Goal: Register for event/course

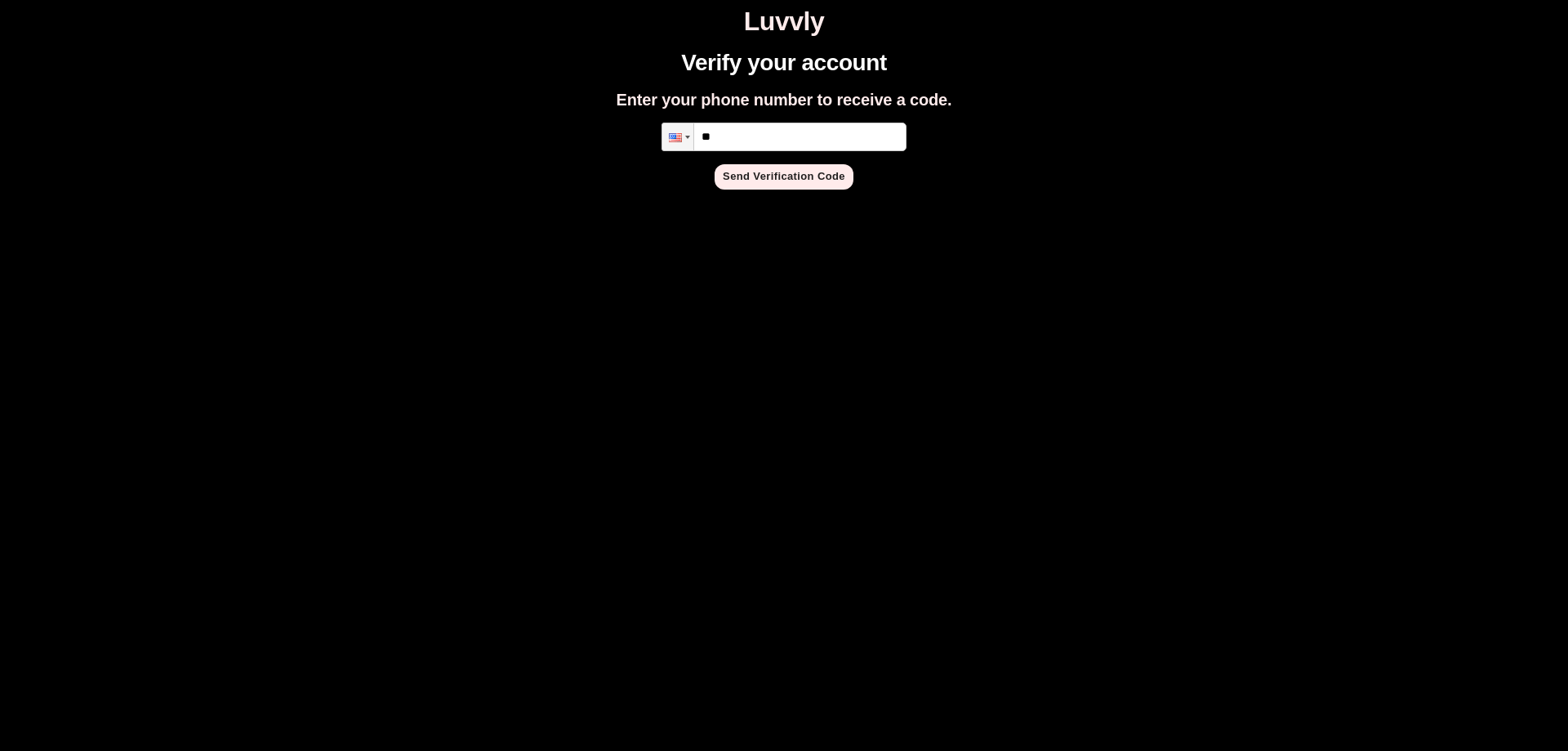
click at [808, 134] on input "**" at bounding box center [784, 136] width 245 height 29
type input "**********"
click at [797, 177] on button "Send Verification Code" at bounding box center [784, 177] width 139 height 25
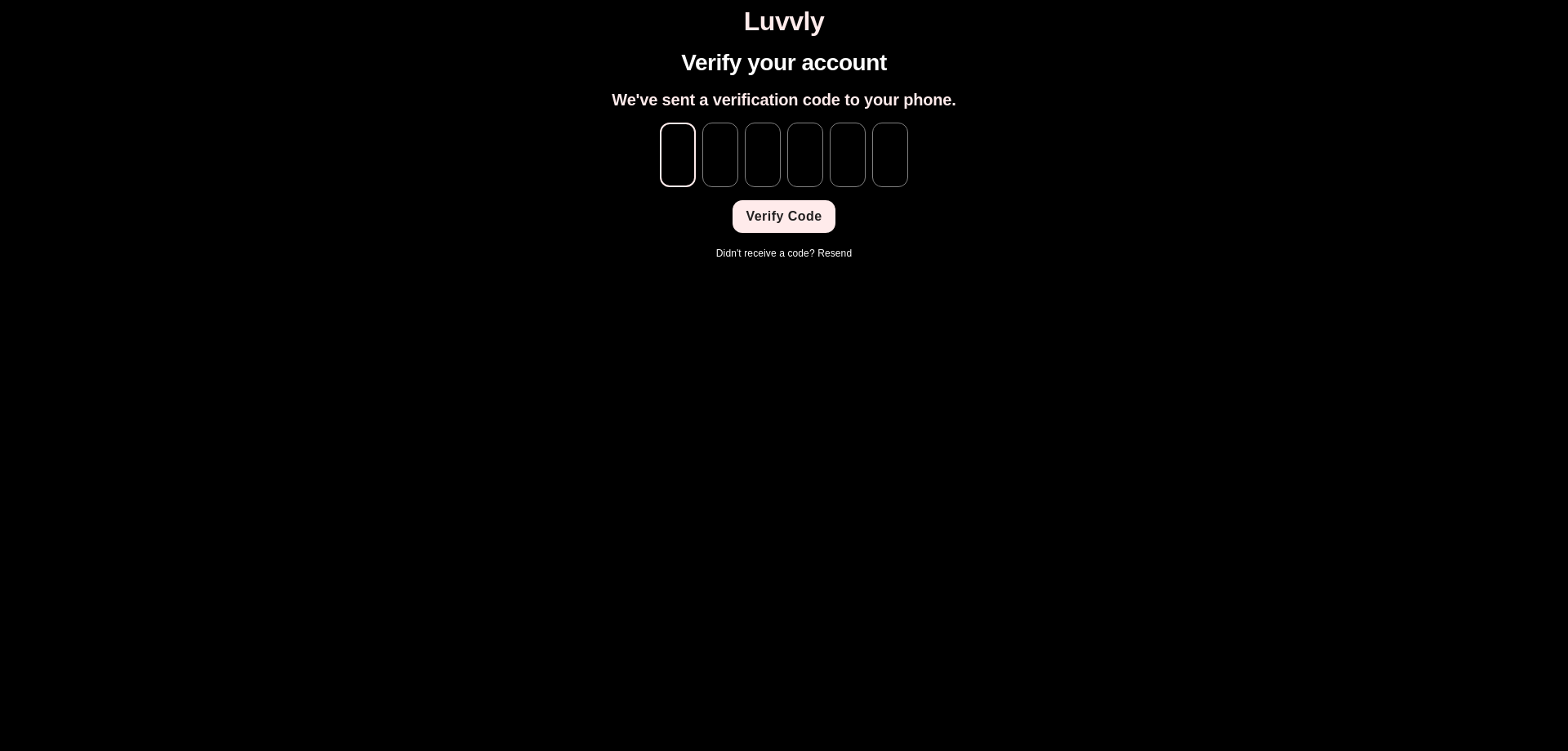
type input "*"
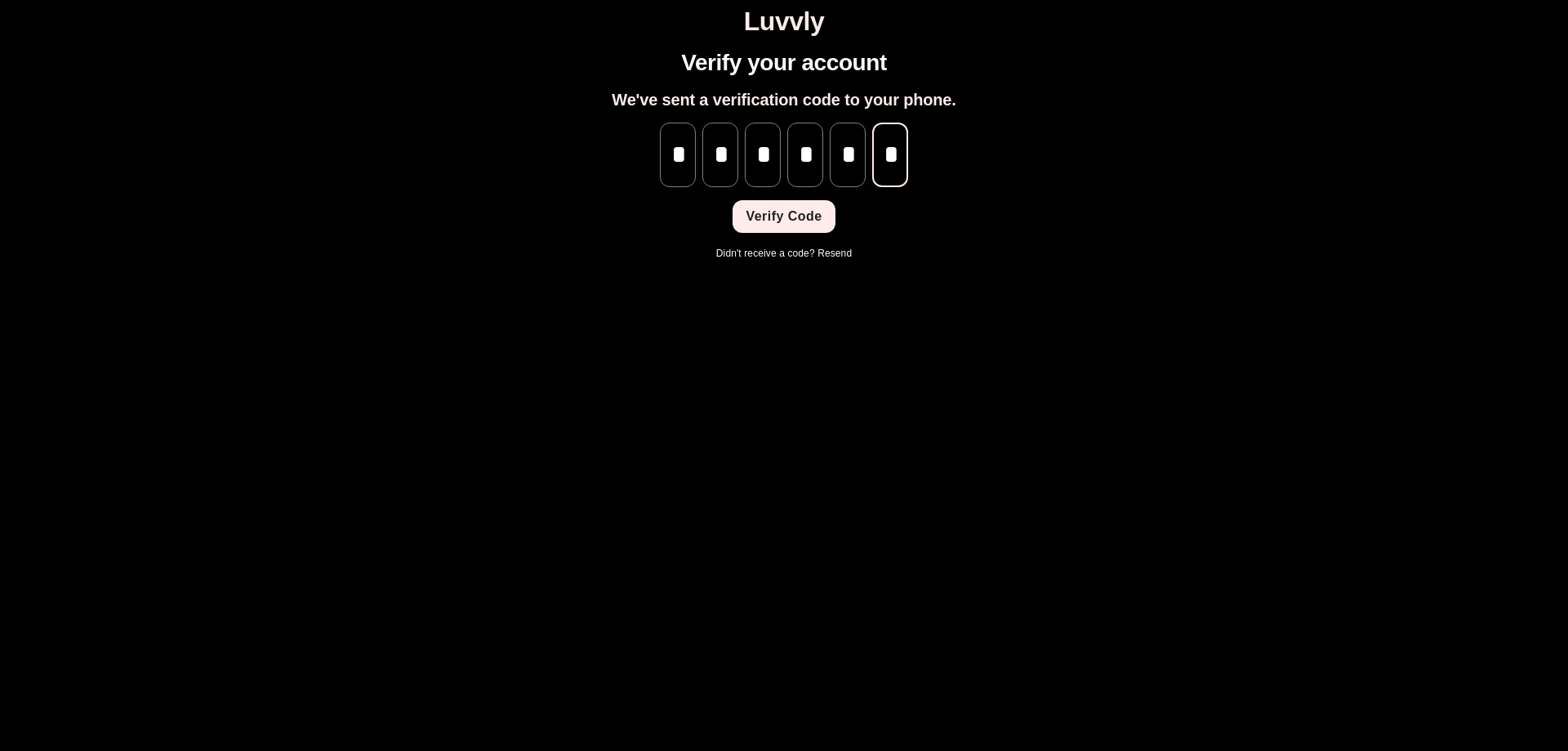
scroll to position [0, 1]
type input "*"
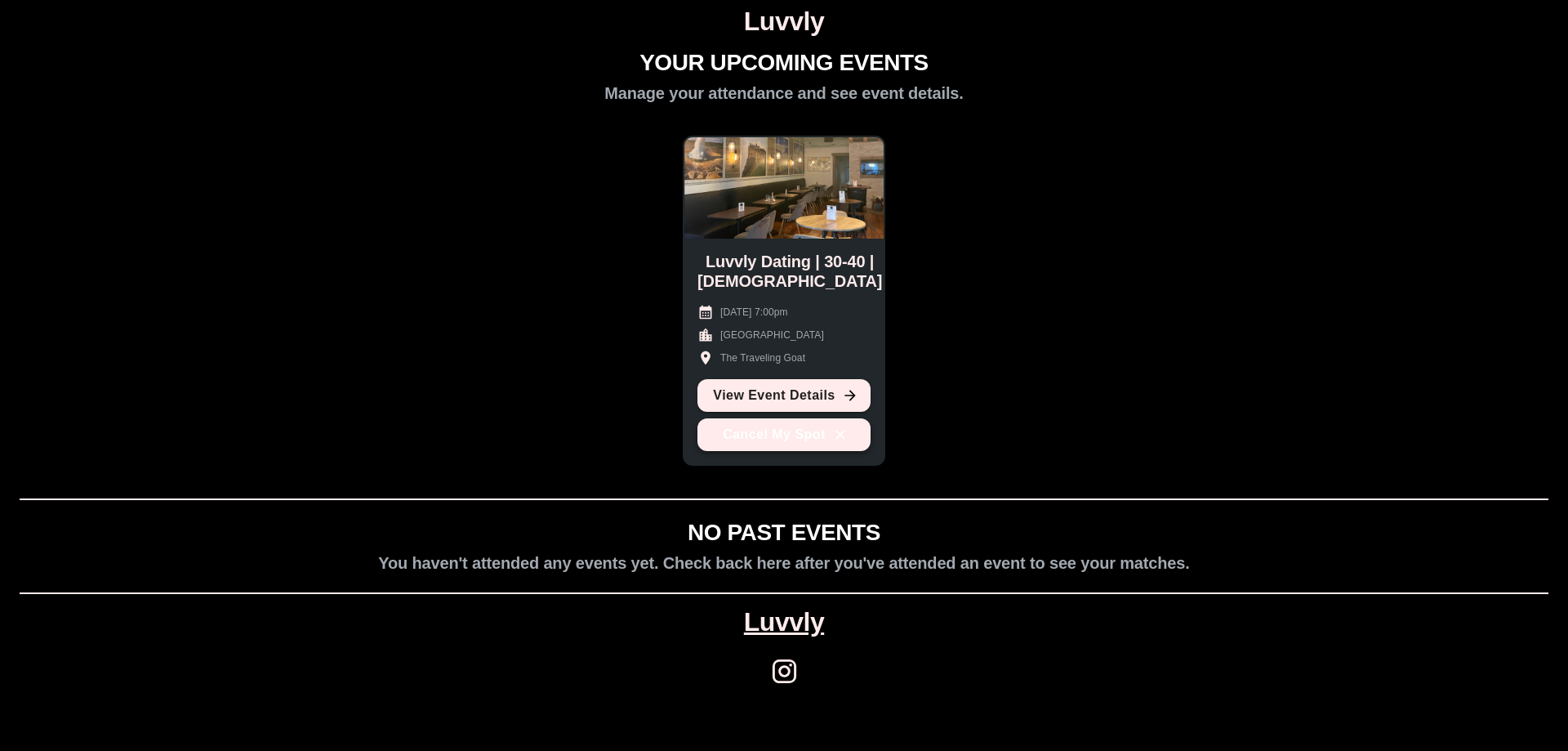
click at [751, 442] on button "Cancel My Spot" at bounding box center [784, 434] width 173 height 33
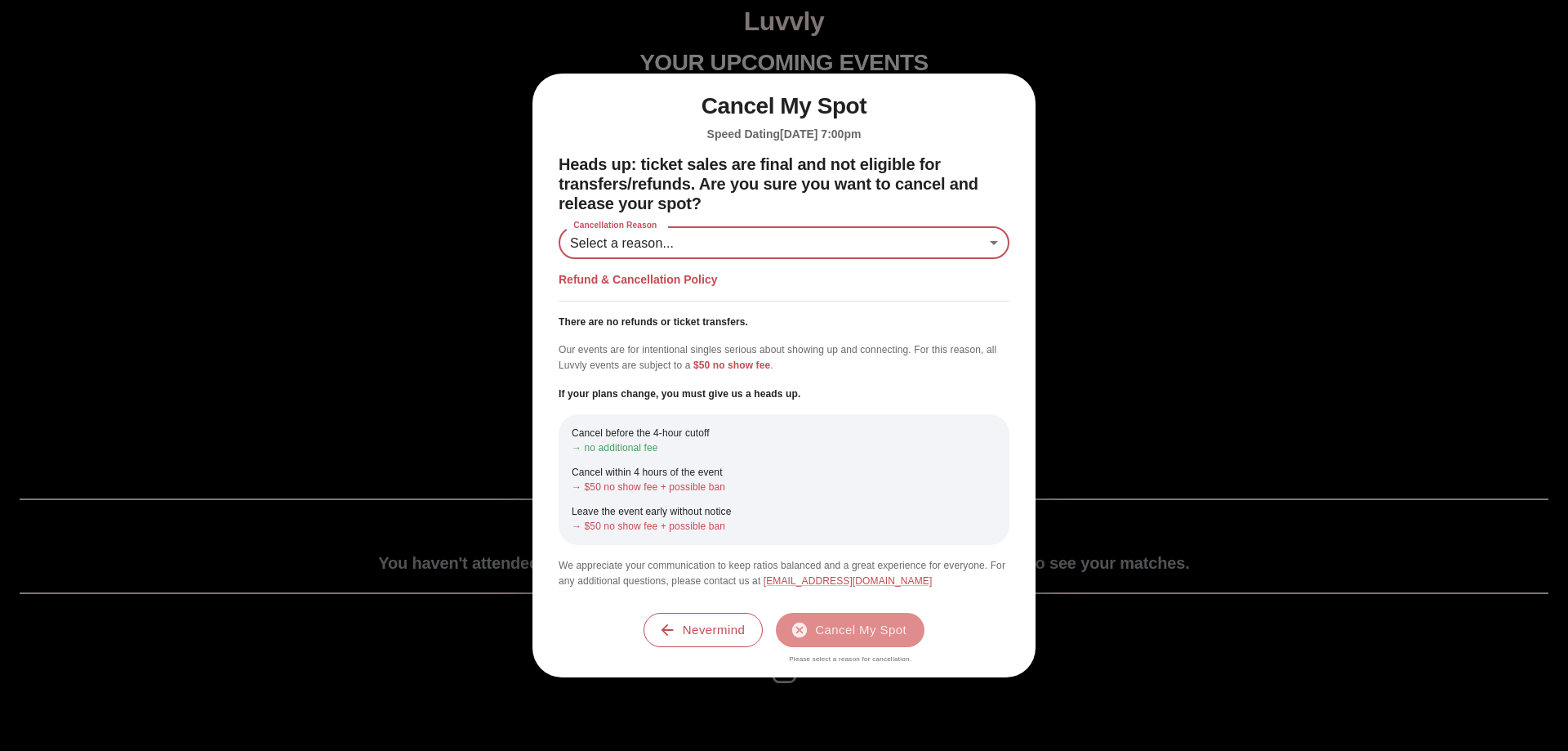
click at [724, 235] on body "Luvvly YOUR UPCOMING EVENTS Manage your attendance and see event details. Luvvl…" at bounding box center [784, 355] width 1555 height 698
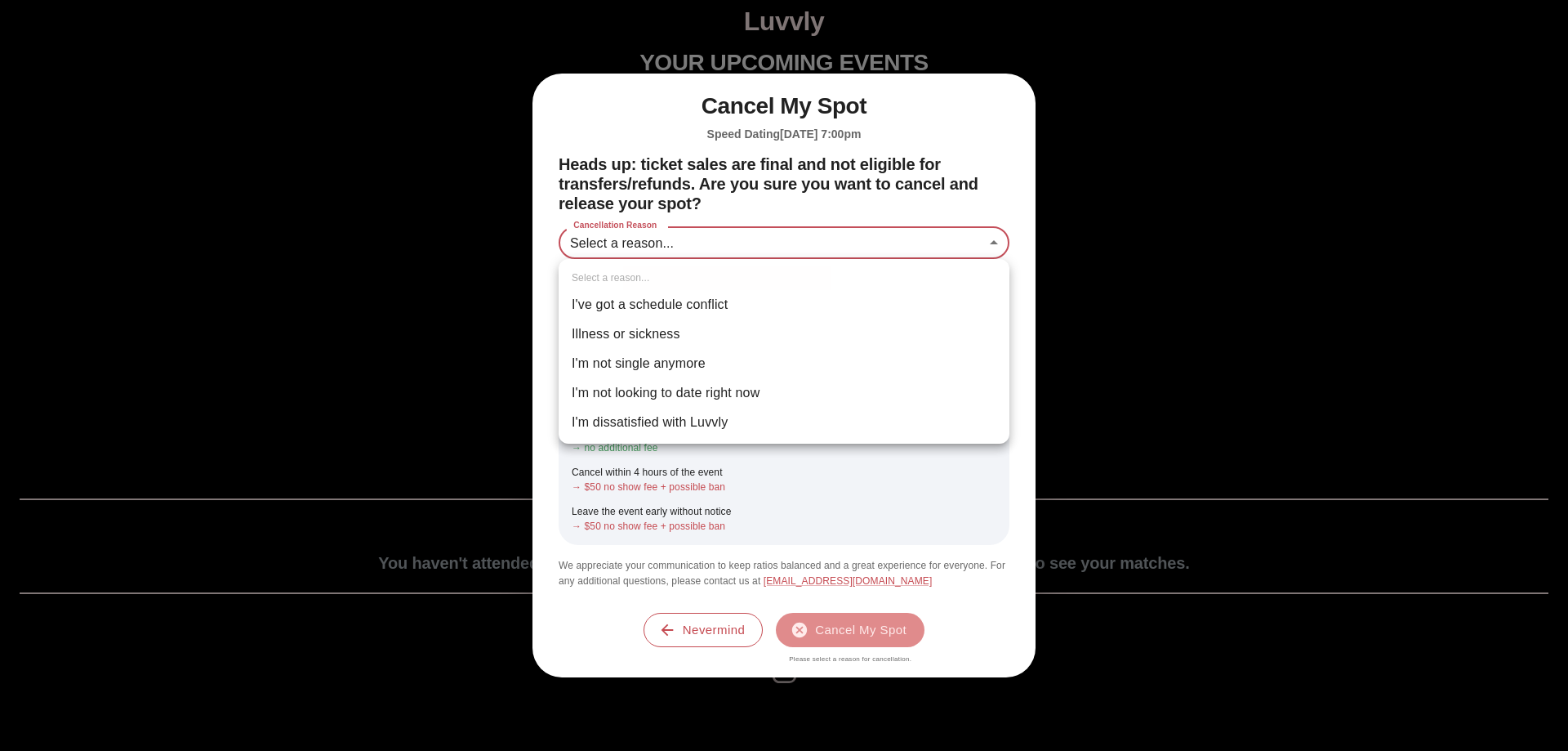
click at [746, 393] on li "I'm not looking to date right now" at bounding box center [784, 392] width 451 height 29
type input "**********"
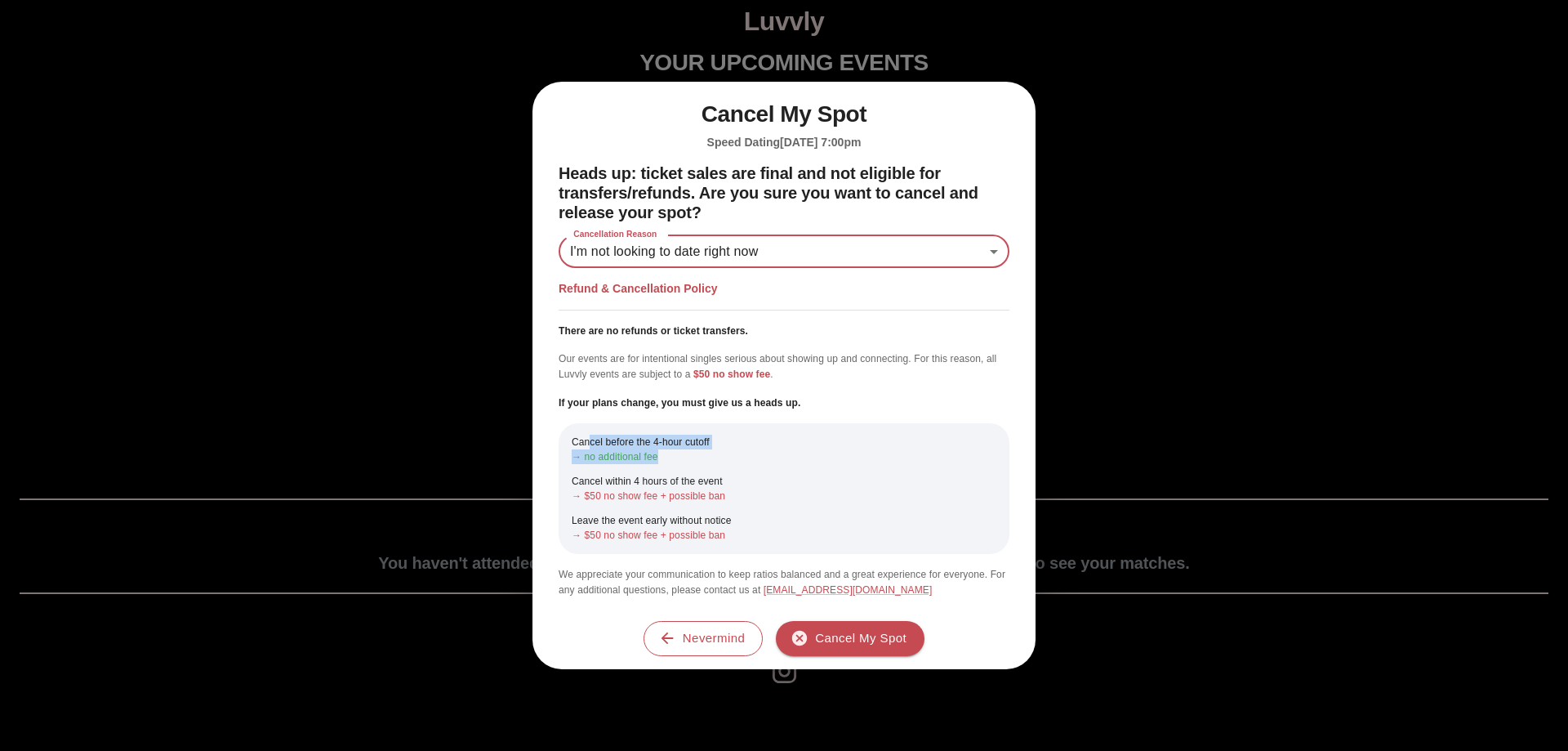
drag, startPoint x: 592, startPoint y: 441, endPoint x: 732, endPoint y: 454, distance: 140.6
click at [732, 454] on div "Cancel before the 4-hour cutoff → no additional fee" at bounding box center [784, 449] width 424 height 29
click at [683, 463] on p "→ no additional fee" at bounding box center [784, 457] width 424 height 14
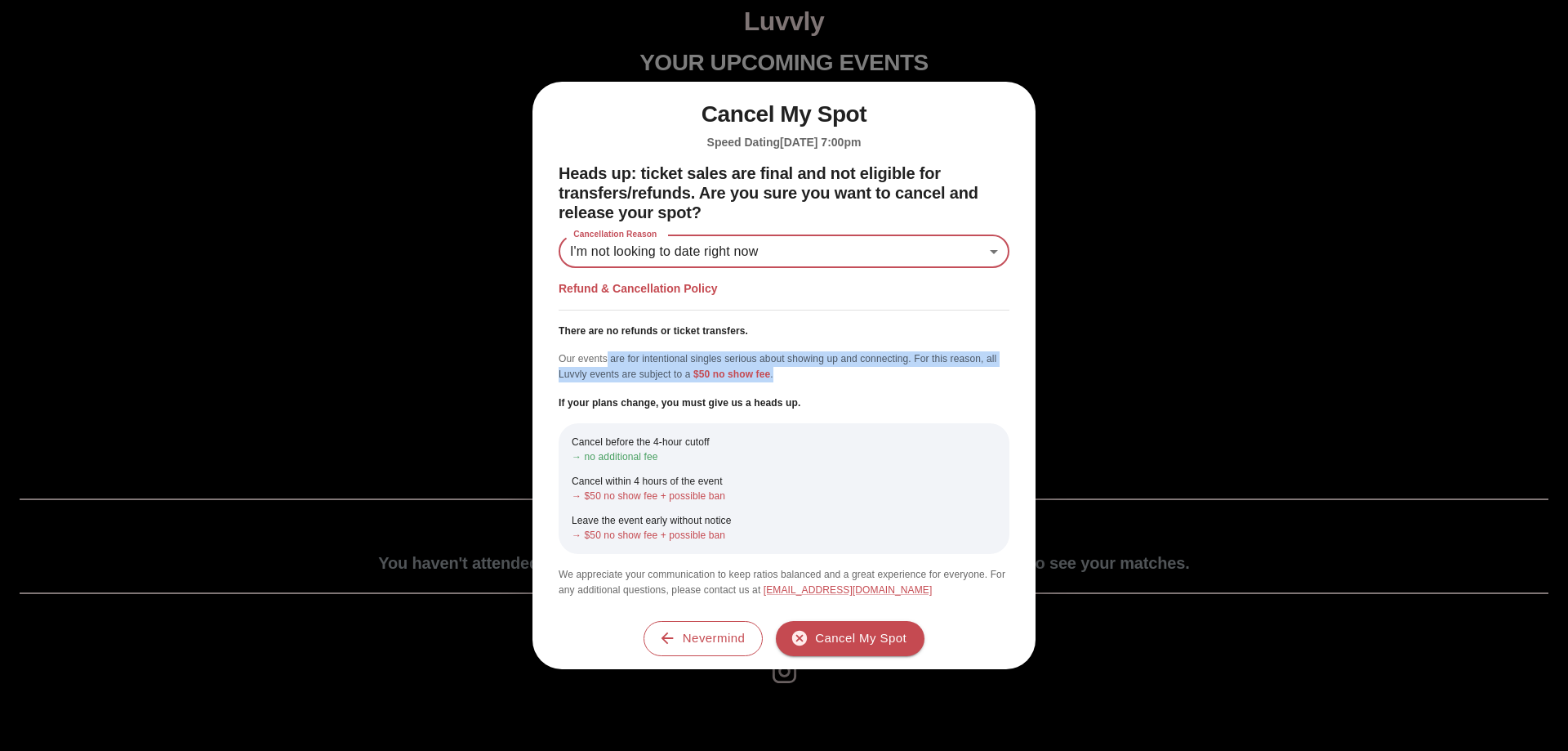
drag, startPoint x: 606, startPoint y: 359, endPoint x: 990, endPoint y: 367, distance: 384.1
click at [990, 367] on p "Our events are for intentional singles serious about showing up and connecting.…" at bounding box center [784, 367] width 451 height 31
click at [941, 383] on div "Refund & Cancellation Policy There are no refunds or ticket transfers. Our even…" at bounding box center [784, 439] width 451 height 317
click at [849, 640] on button "Cancel My Spot" at bounding box center [850, 638] width 149 height 34
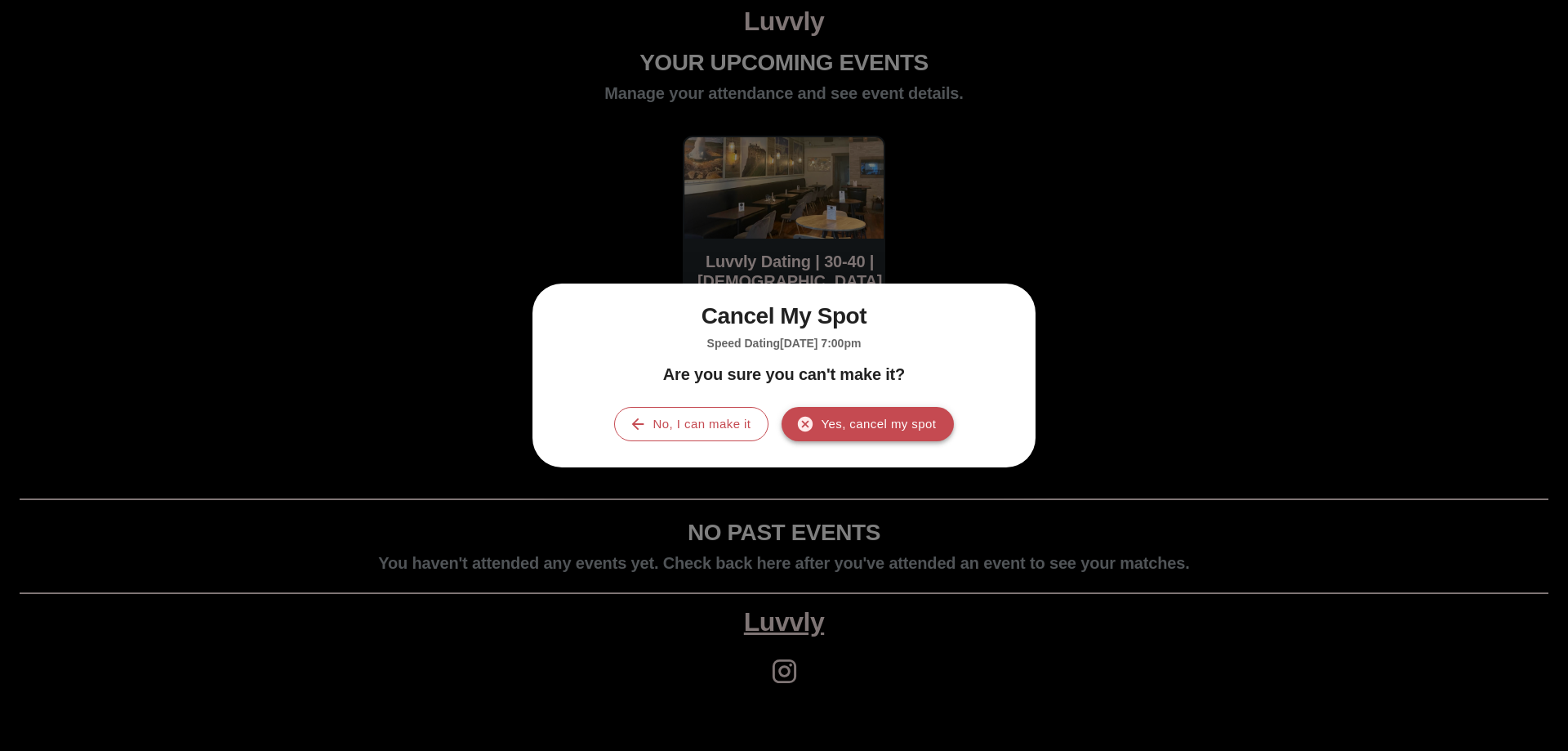
click at [840, 426] on button "Yes, cancel my spot" at bounding box center [867, 424] width 172 height 34
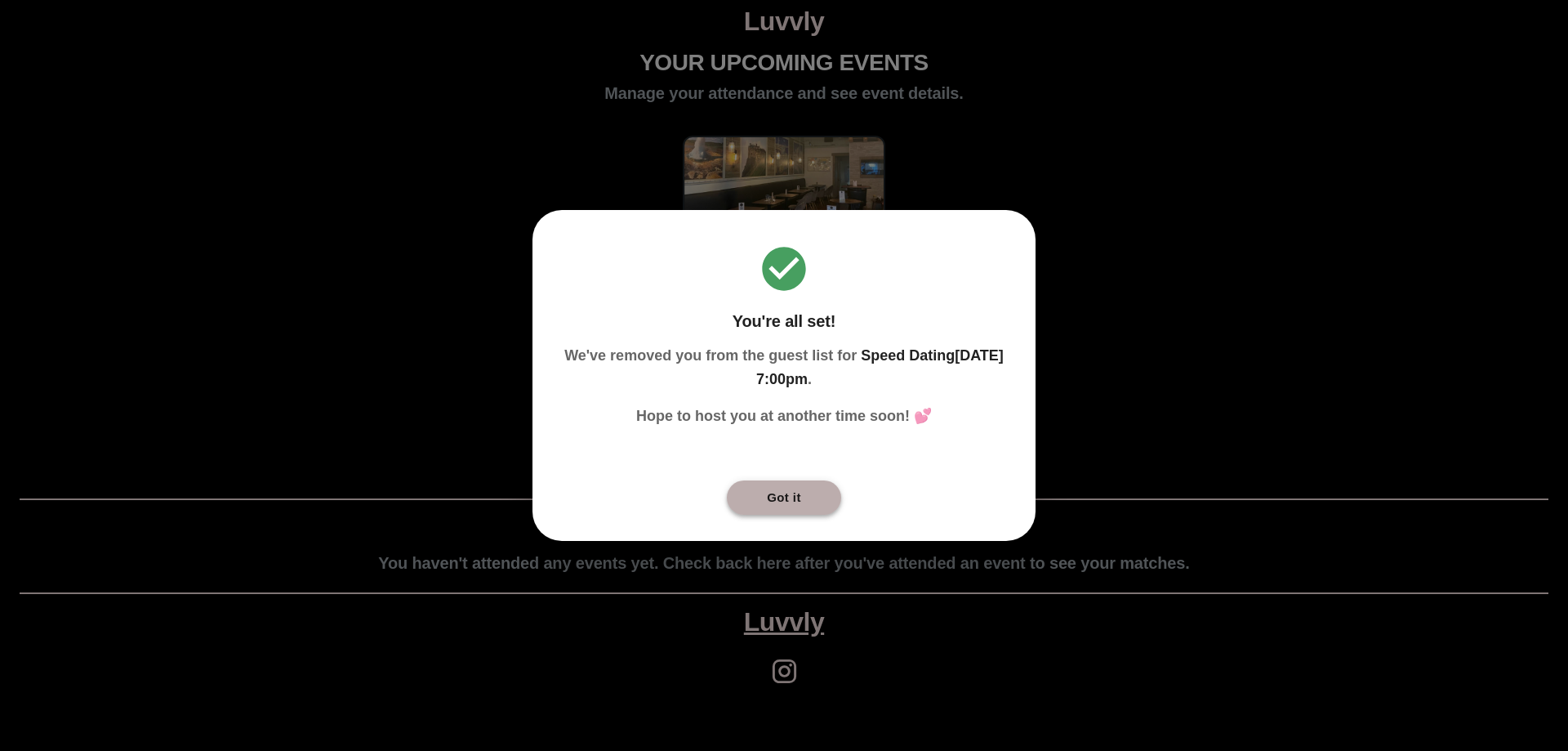
click at [789, 491] on button "Got it" at bounding box center [784, 498] width 114 height 34
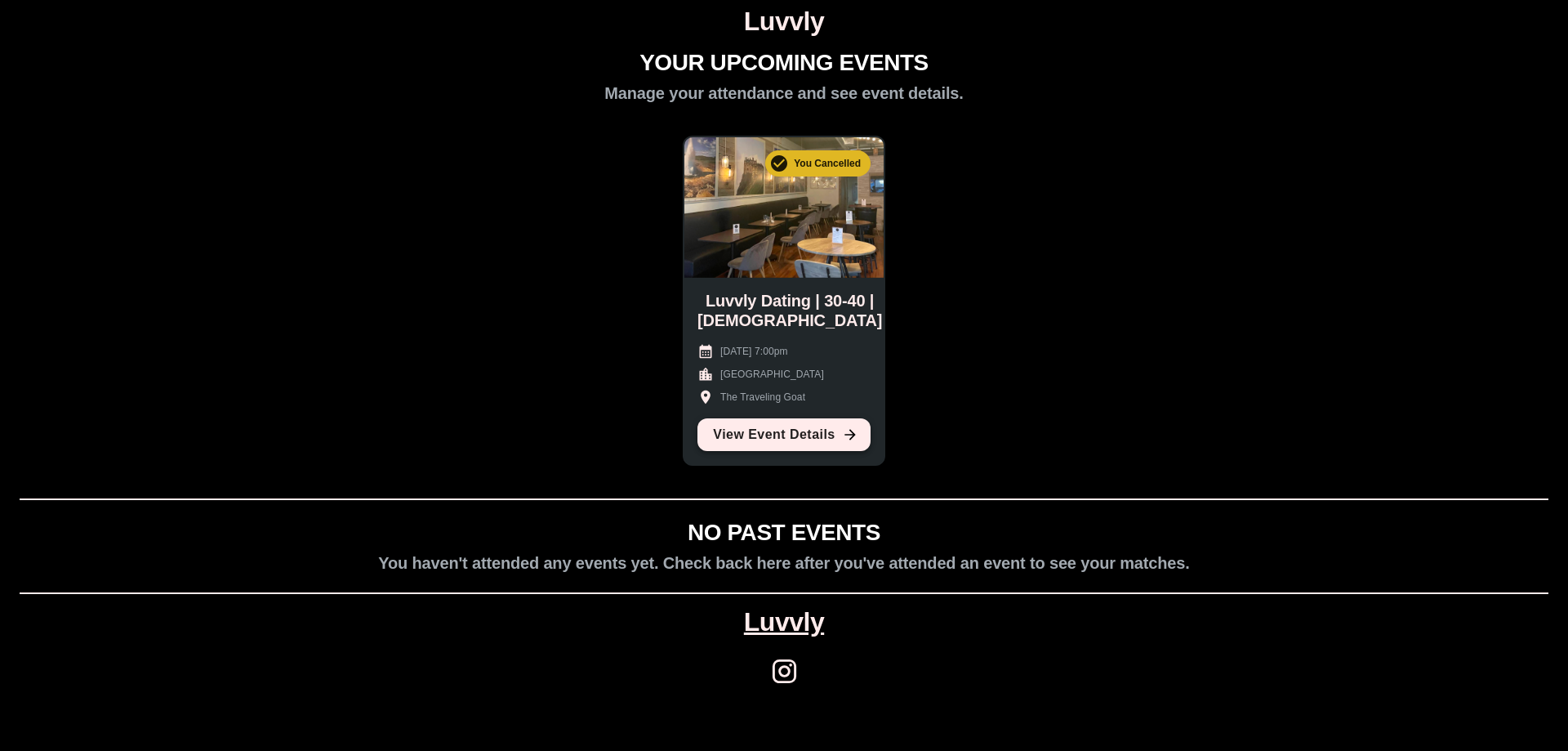
click at [814, 443] on link "View Event Details" at bounding box center [784, 434] width 173 height 33
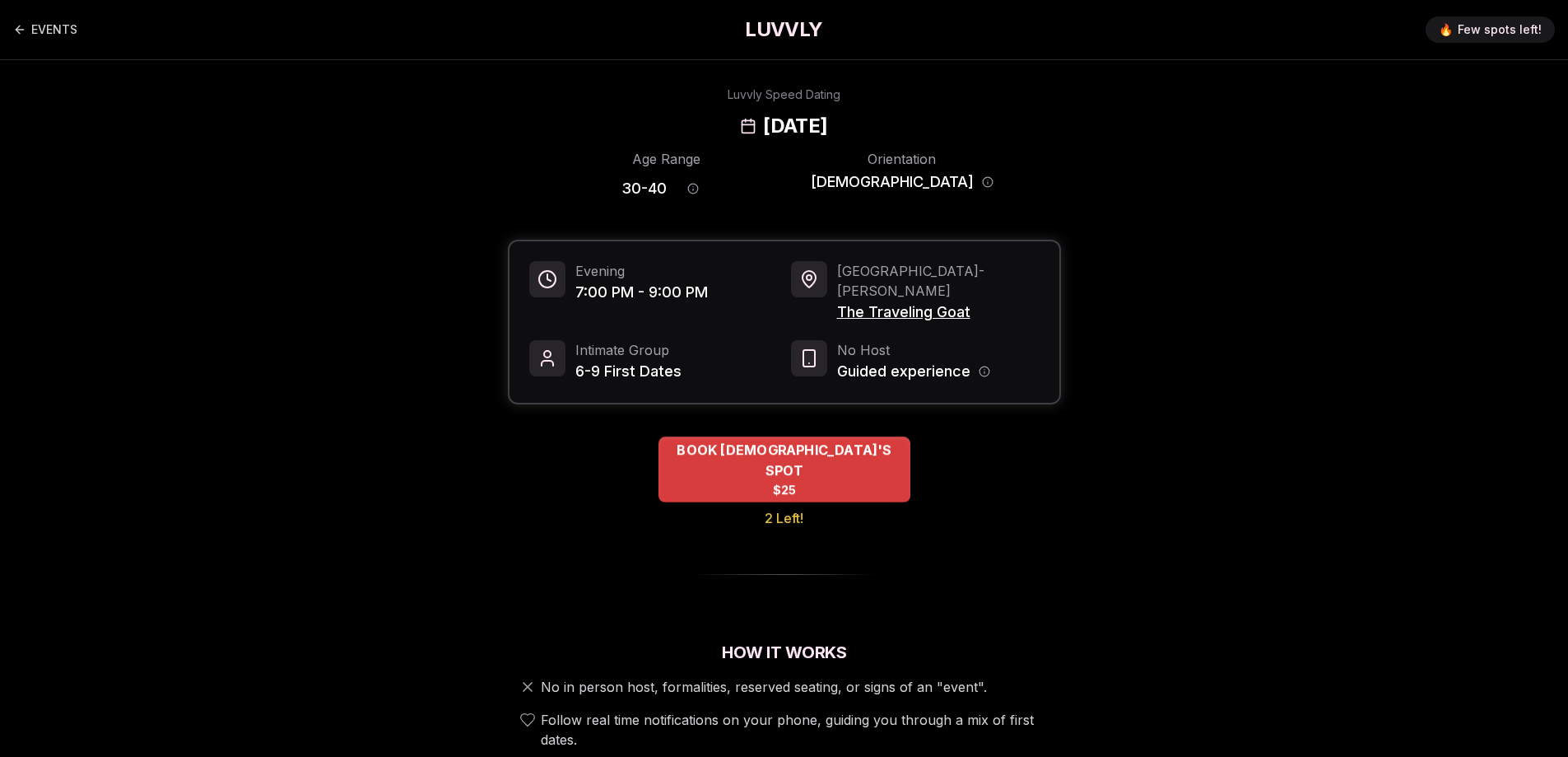
click at [824, 448] on div "BOOK [DEMOGRAPHIC_DATA]'S SPOT $25" at bounding box center [784, 469] width 252 height 66
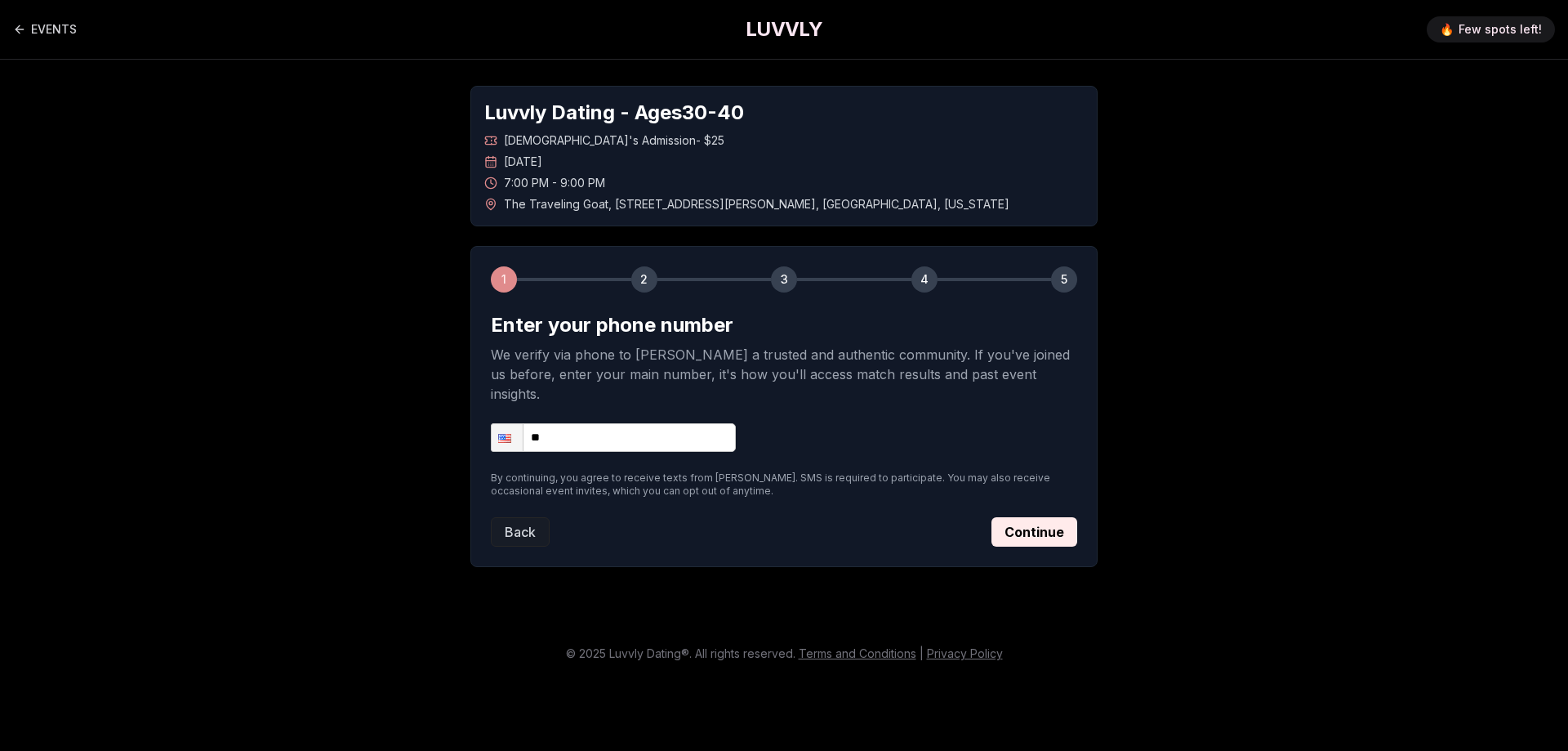
click at [644, 275] on div "2" at bounding box center [644, 279] width 26 height 26
click at [527, 517] on button "Back" at bounding box center [521, 532] width 59 height 29
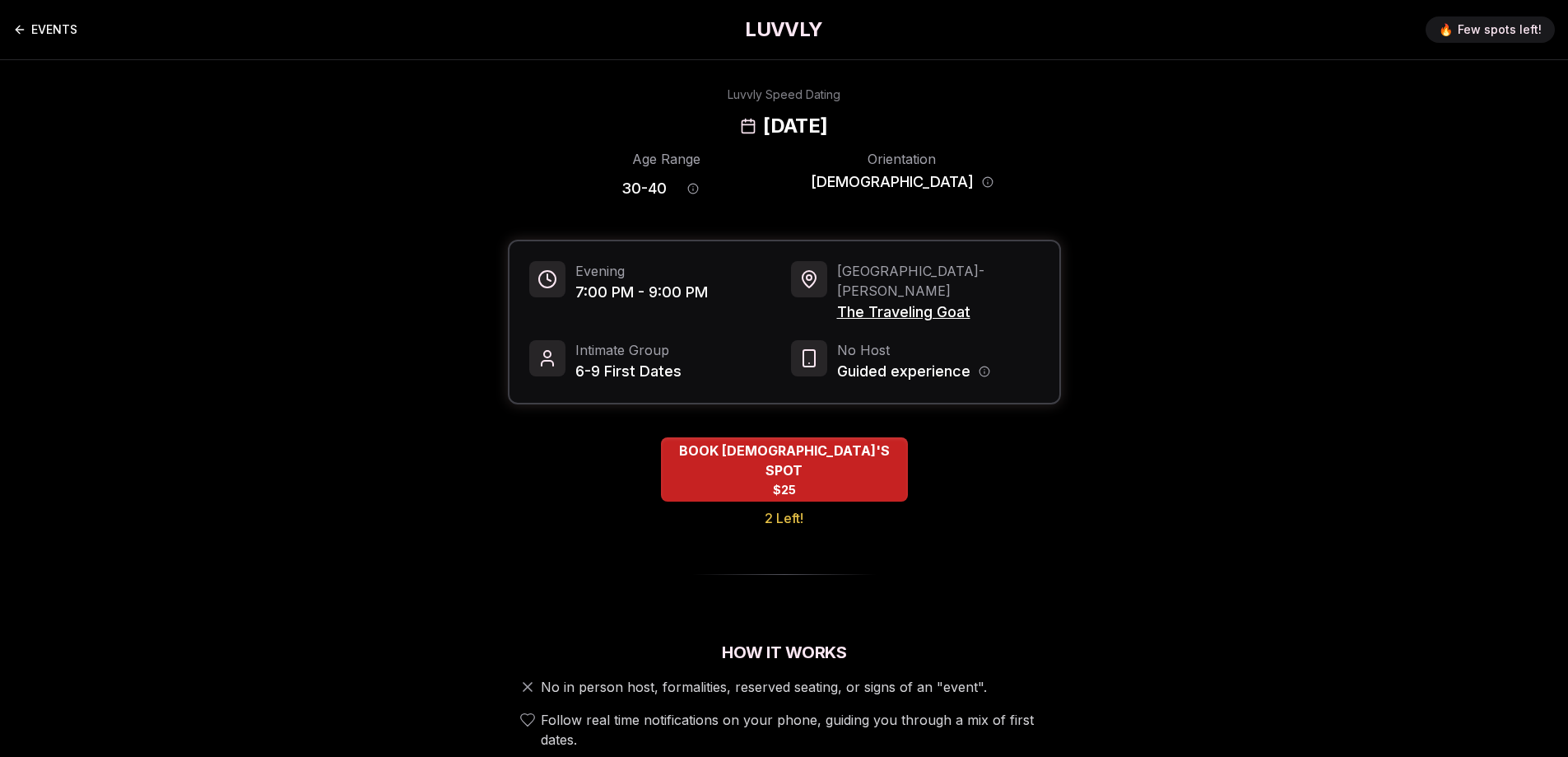
click at [54, 30] on link "EVENTS" at bounding box center [45, 30] width 64 height 33
